Goal: Find specific page/section: Find specific page/section

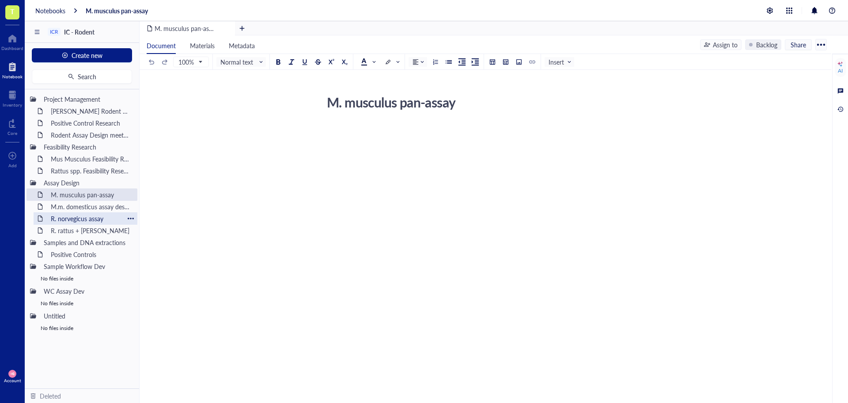
click at [80, 219] on div "R. norvegicus assay" at bounding box center [85, 218] width 77 height 12
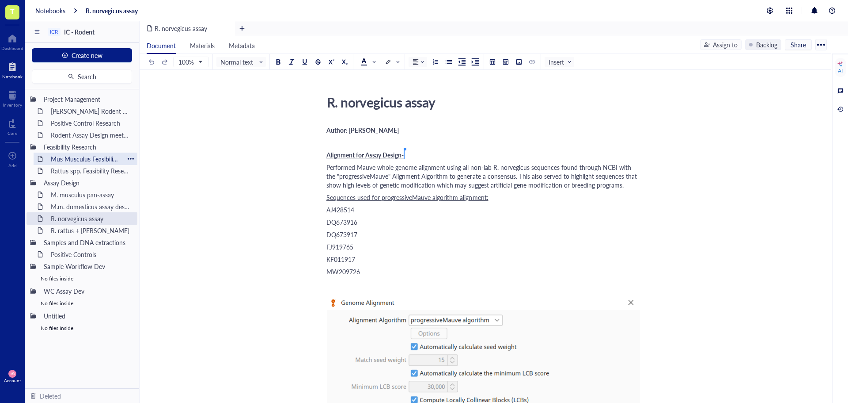
click at [68, 160] on div "Mus Musculus Feasibility Research" at bounding box center [85, 158] width 77 height 12
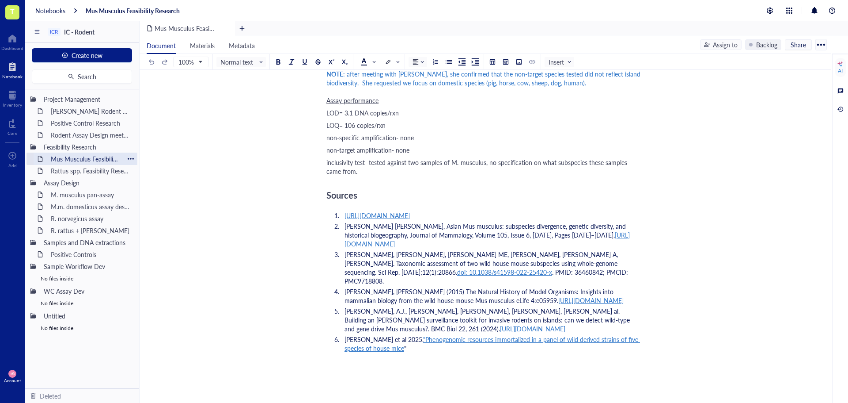
scroll to position [1591, 0]
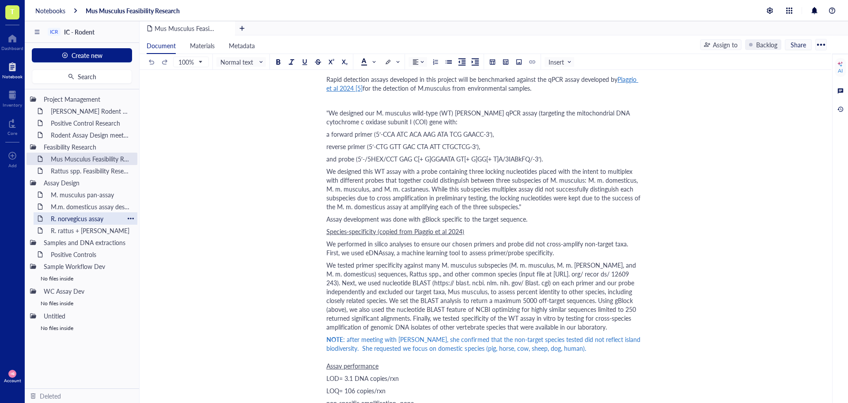
click at [81, 217] on div "R. norvegicus assay" at bounding box center [85, 218] width 77 height 12
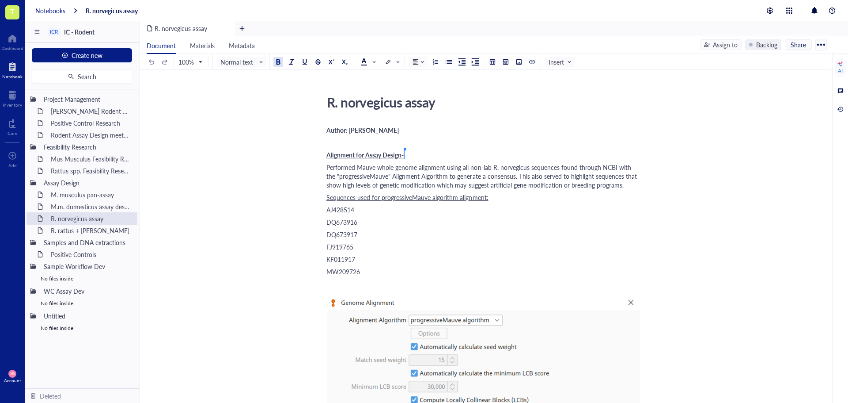
click at [49, 12] on div "Notebooks" at bounding box center [50, 11] width 30 height 8
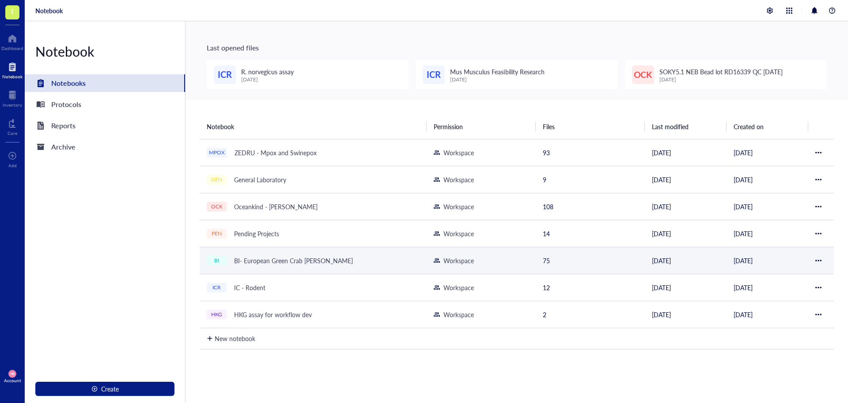
click at [250, 257] on div "BI- European Green Crab [PERSON_NAME]" at bounding box center [293, 260] width 127 height 12
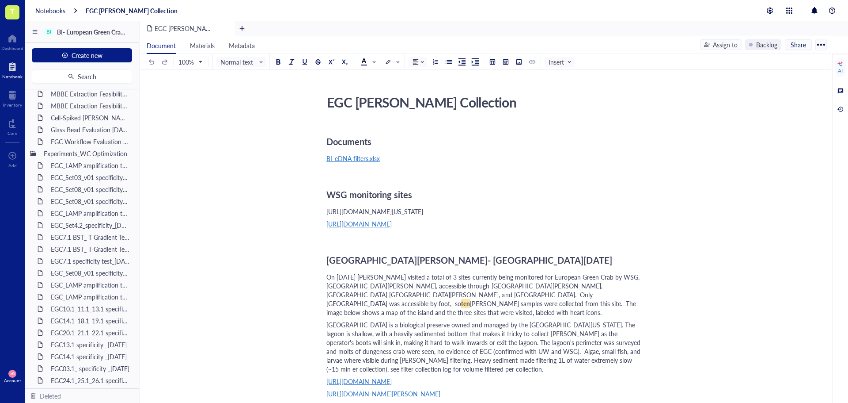
scroll to position [711, 0]
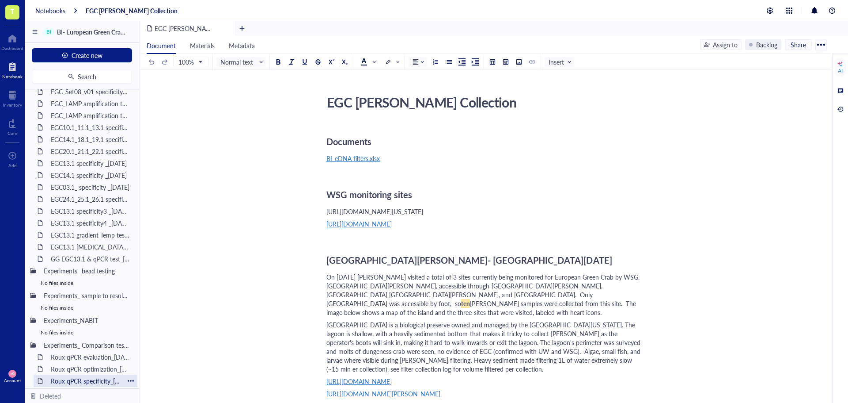
click at [95, 379] on div "Roux qPCR specificity_08JUL25" at bounding box center [85, 380] width 77 height 12
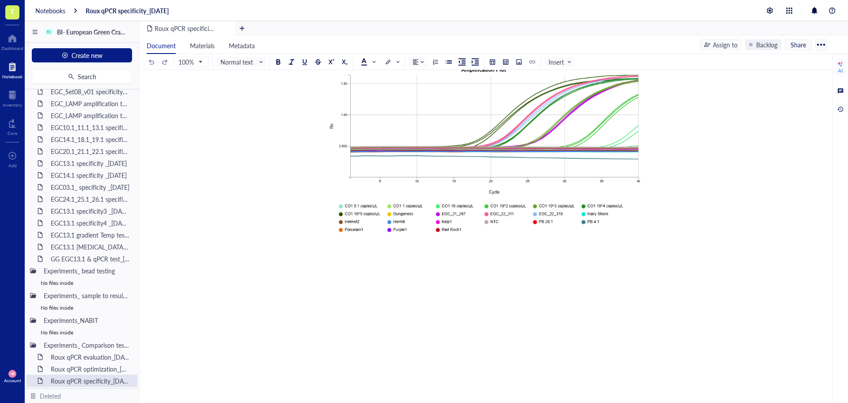
scroll to position [1636, 0]
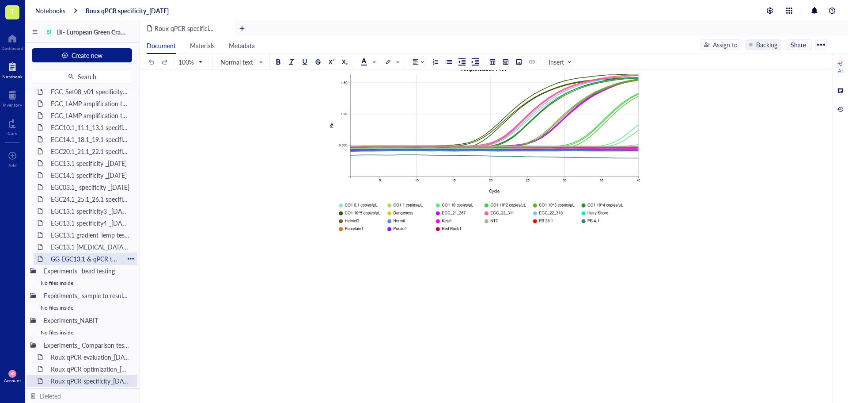
click at [67, 259] on div "GG EGC13.1 & qPCR test_30JUL25" at bounding box center [85, 258] width 77 height 12
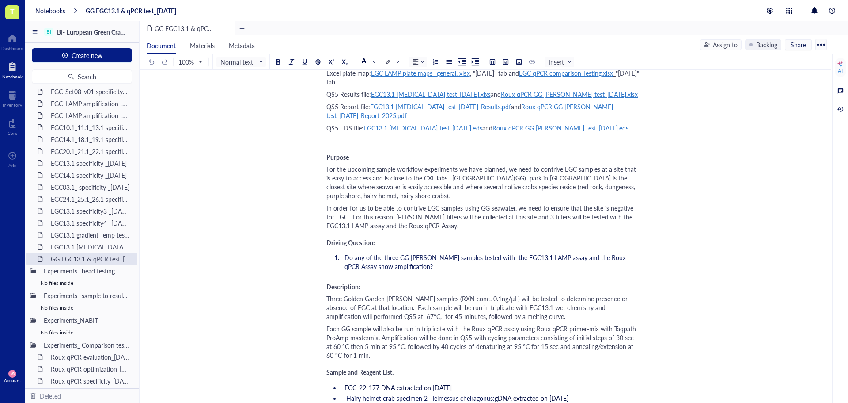
scroll to position [88, 0]
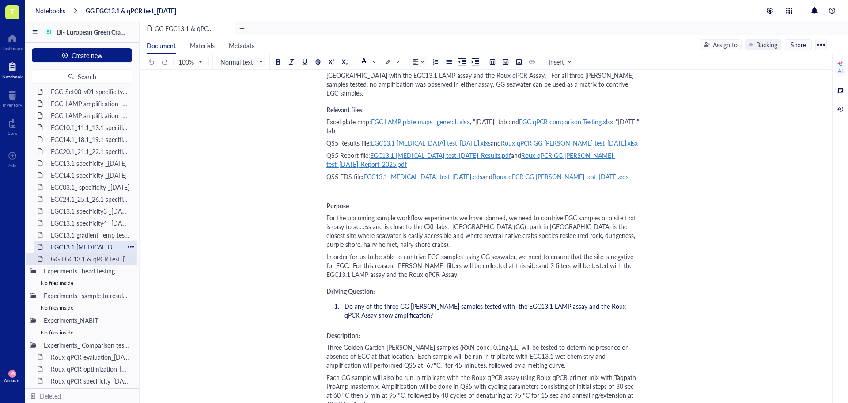
click at [73, 248] on div "EGC13.1 betaine test_30JUL25" at bounding box center [85, 246] width 77 height 12
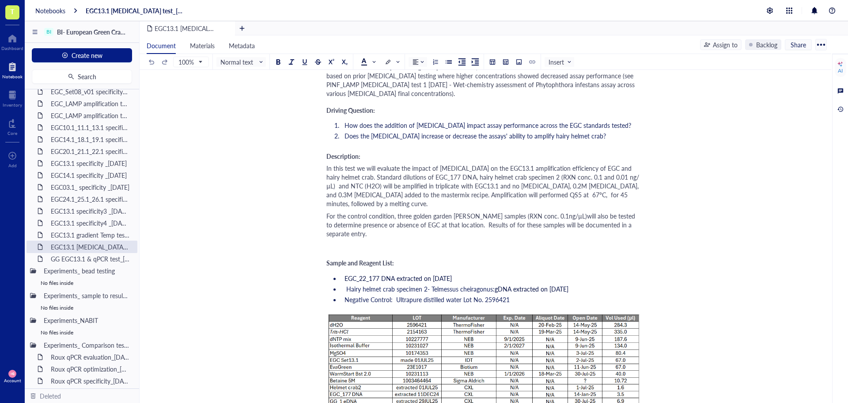
scroll to position [486, 0]
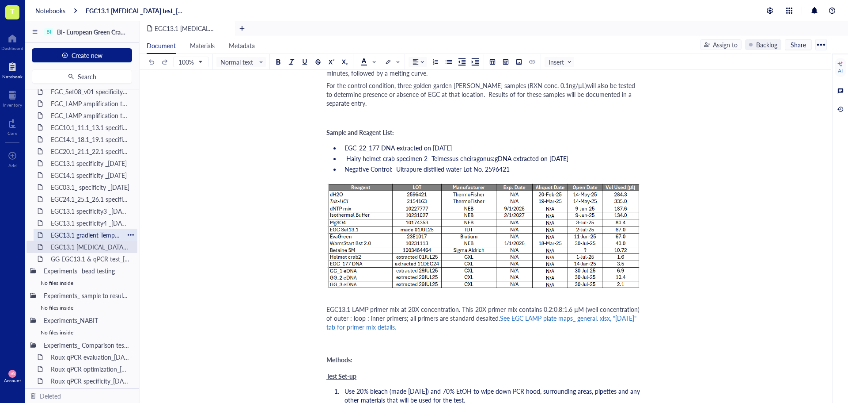
click at [88, 239] on div "EGC13.1 gradient Temp test_03JUL25" at bounding box center [85, 234] width 77 height 12
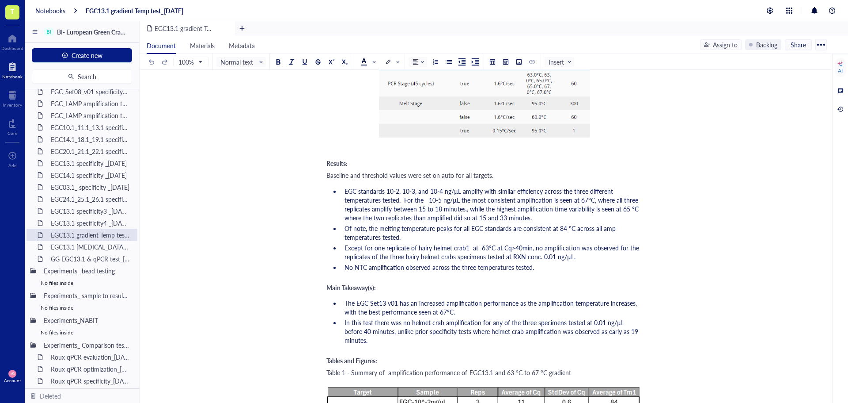
scroll to position [928, 0]
